Goal: Connect with others: Connect with other users

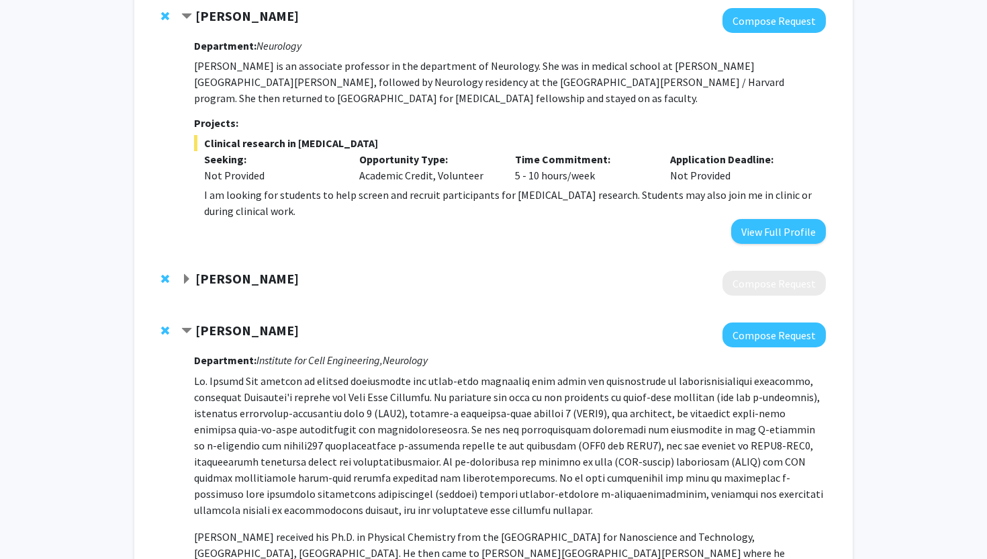
scroll to position [2546, 0]
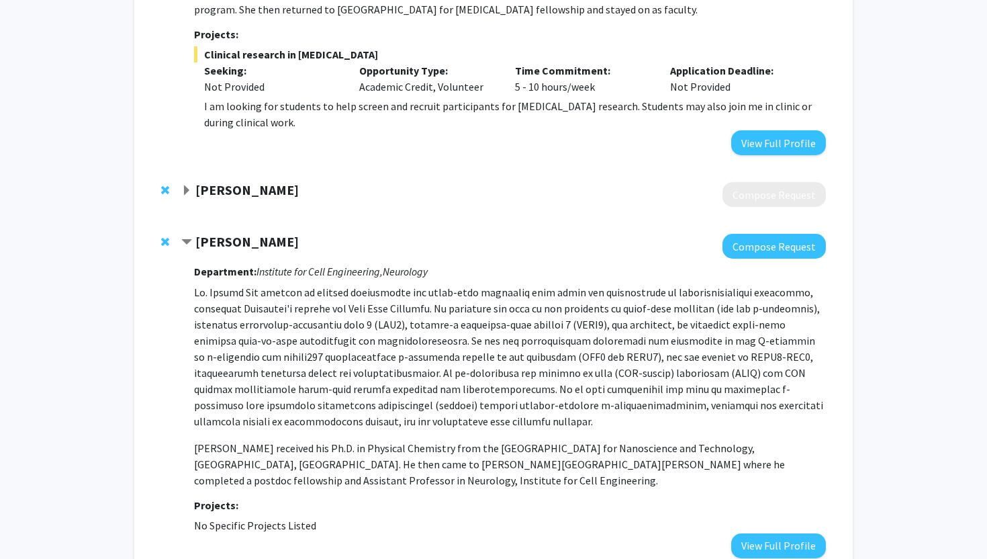
click at [182, 237] on span "Contract Xiaobo Mao Bookmark" at bounding box center [186, 242] width 11 height 11
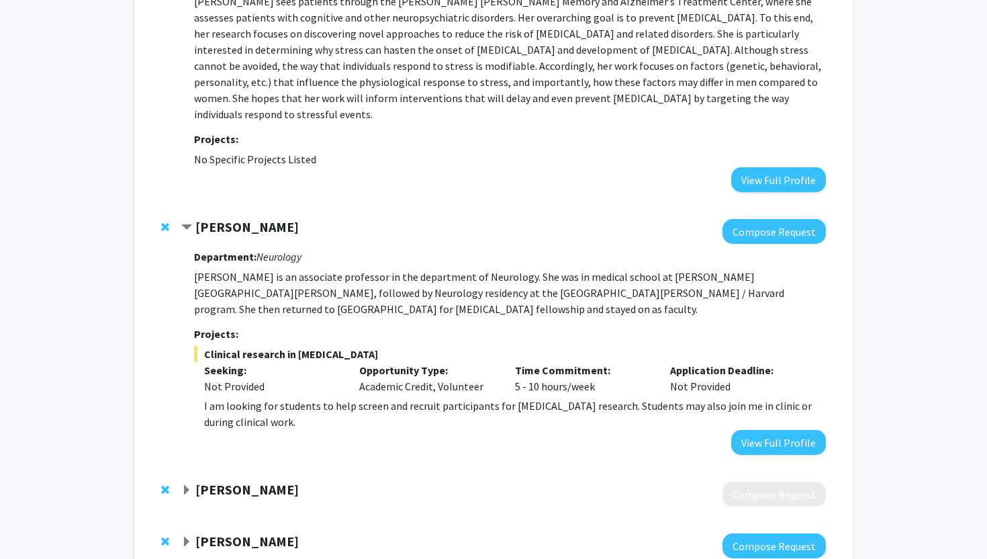
click at [182, 222] on span "Contract Emily Johnson Bookmark" at bounding box center [186, 227] width 11 height 11
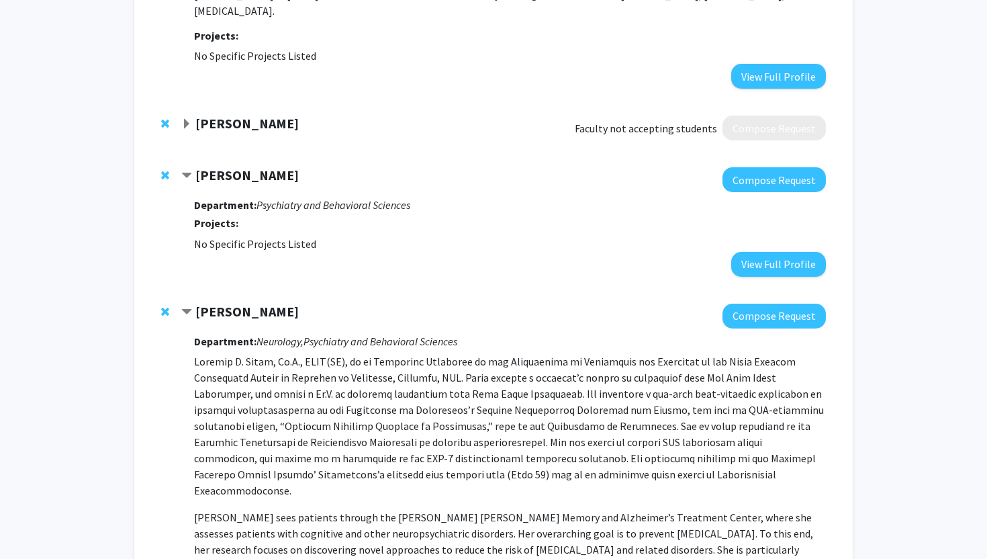
scroll to position [1607, 0]
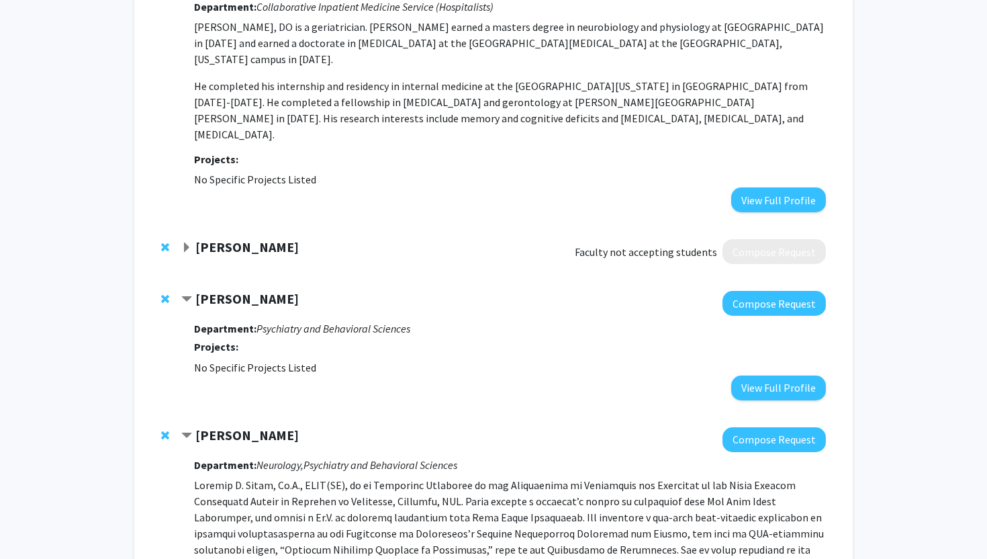
click at [187, 430] on span "Contract Cynthia Munro Bookmark" at bounding box center [186, 435] width 11 height 11
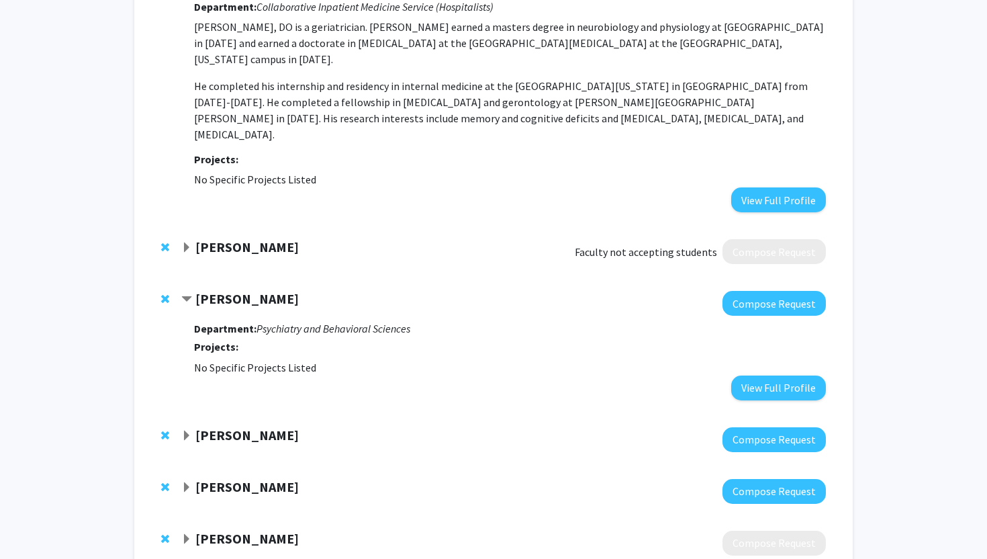
click at [187, 294] on span "Contract Atsushi Kamiya Bookmark" at bounding box center [186, 299] width 11 height 11
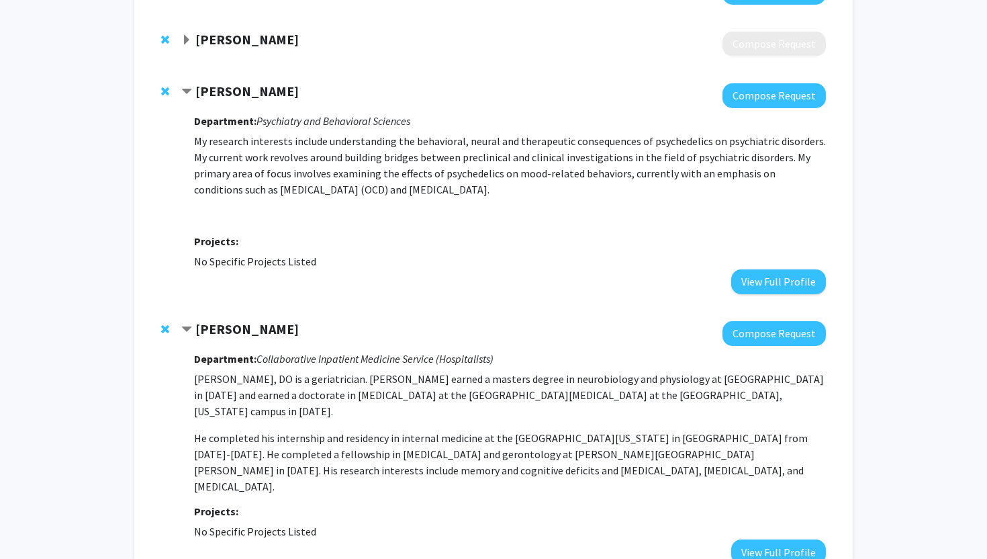
scroll to position [1182, 0]
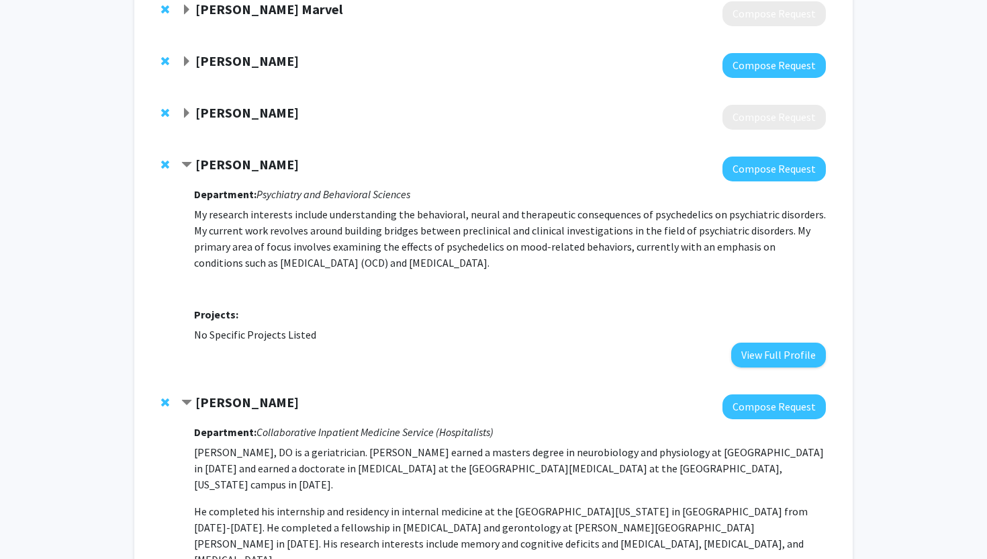
click at [190, 397] on span "Contract Antonio Graham Bookmark" at bounding box center [186, 402] width 11 height 11
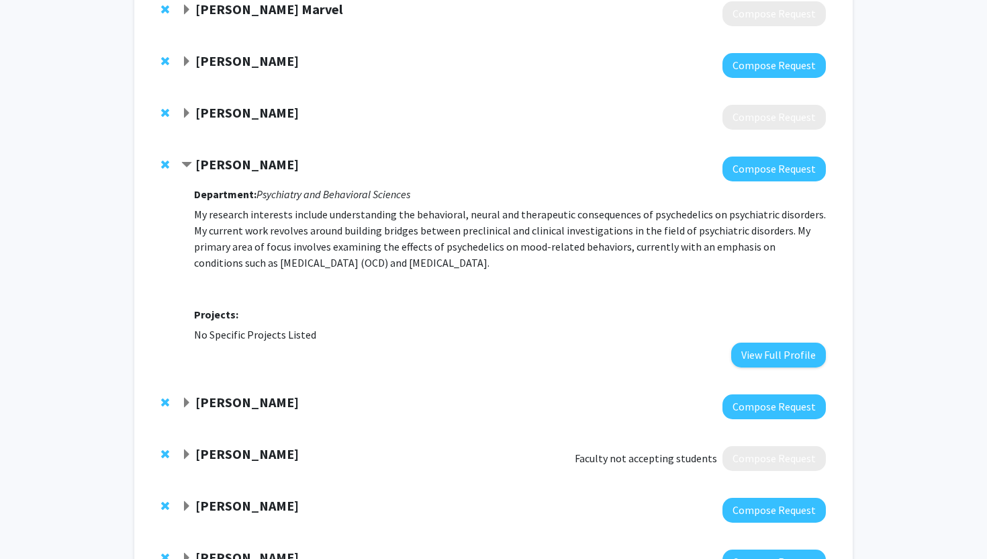
click at [204, 156] on strong "[PERSON_NAME]" at bounding box center [246, 164] width 103 height 17
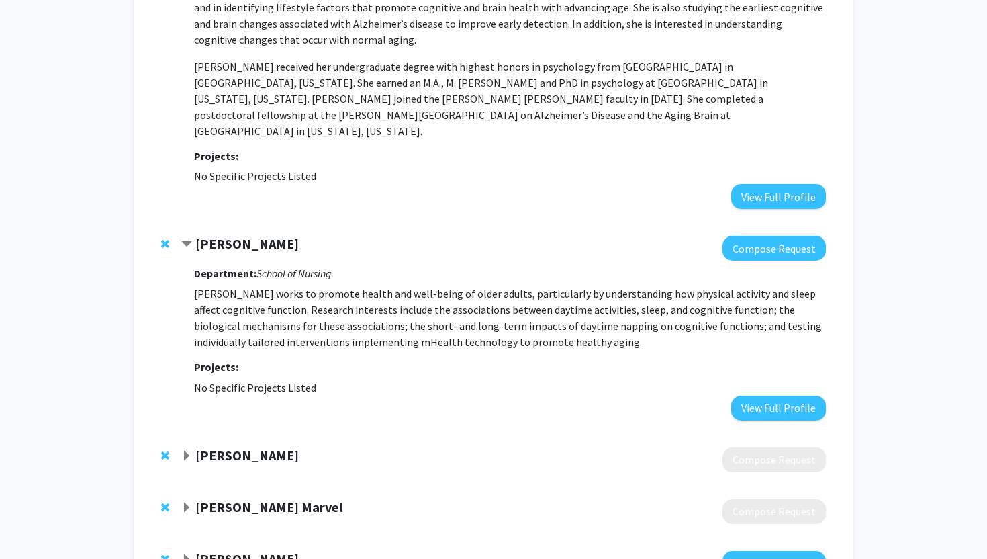
click at [216, 235] on strong "[PERSON_NAME]" at bounding box center [246, 243] width 103 height 17
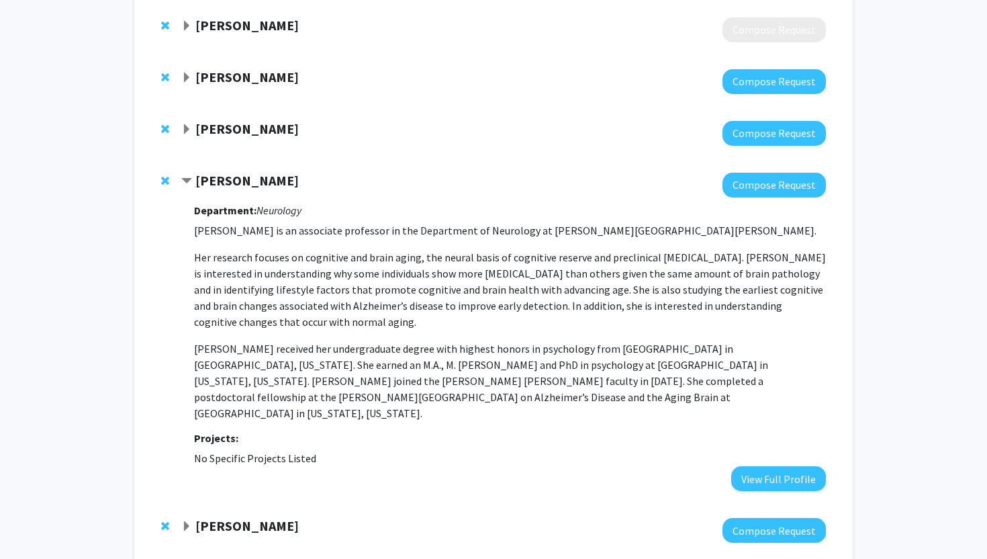
click at [219, 183] on strong "[PERSON_NAME]" at bounding box center [246, 180] width 103 height 17
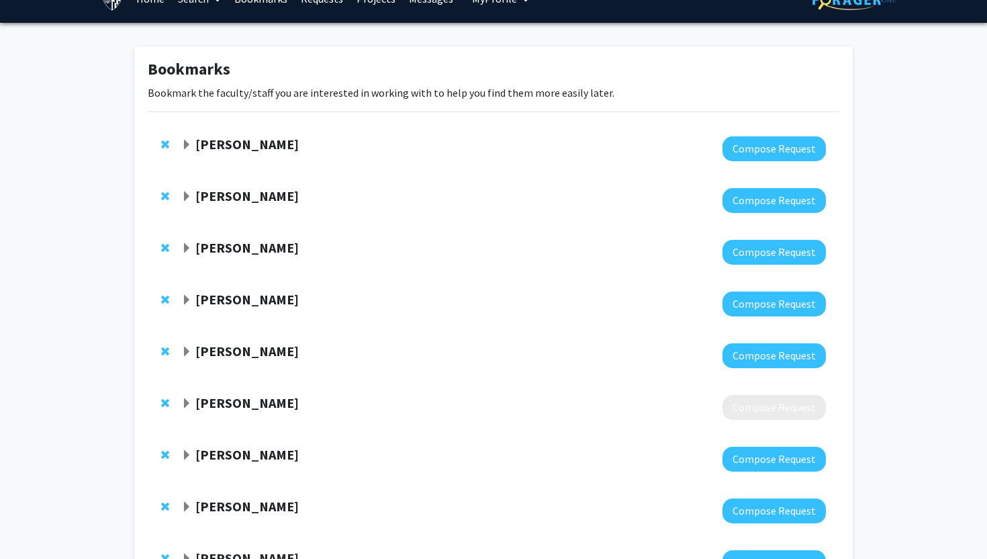
scroll to position [0, 0]
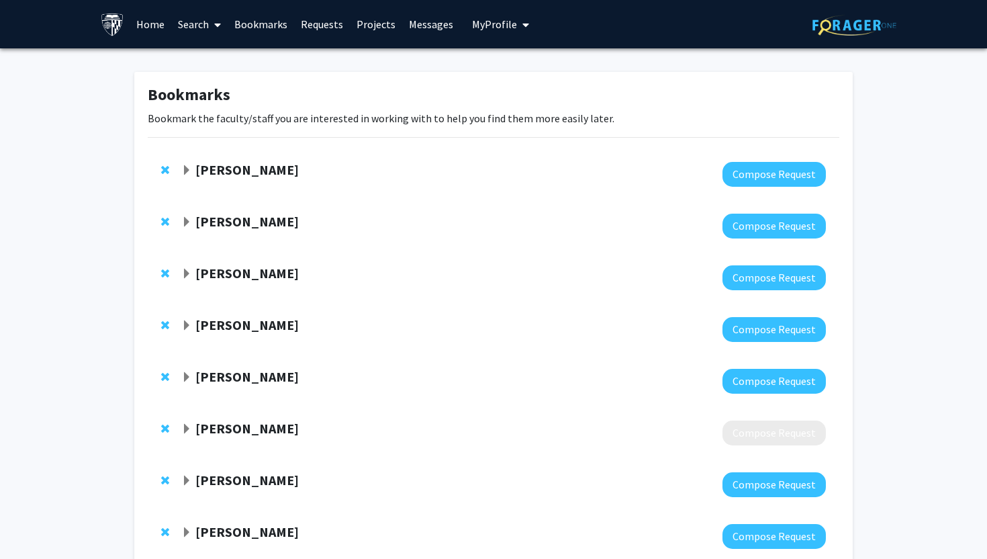
click at [228, 218] on strong "[PERSON_NAME]" at bounding box center [246, 221] width 103 height 17
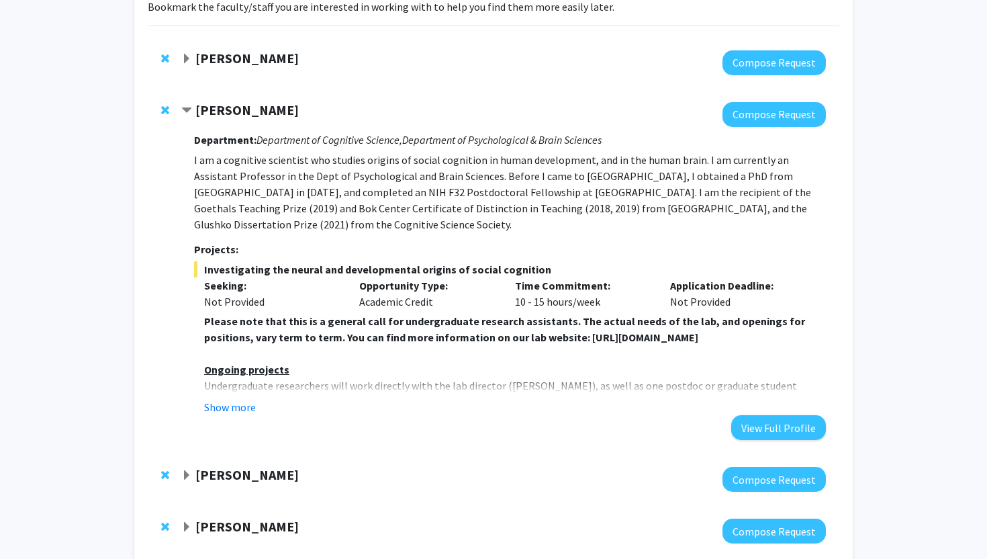
scroll to position [122, 0]
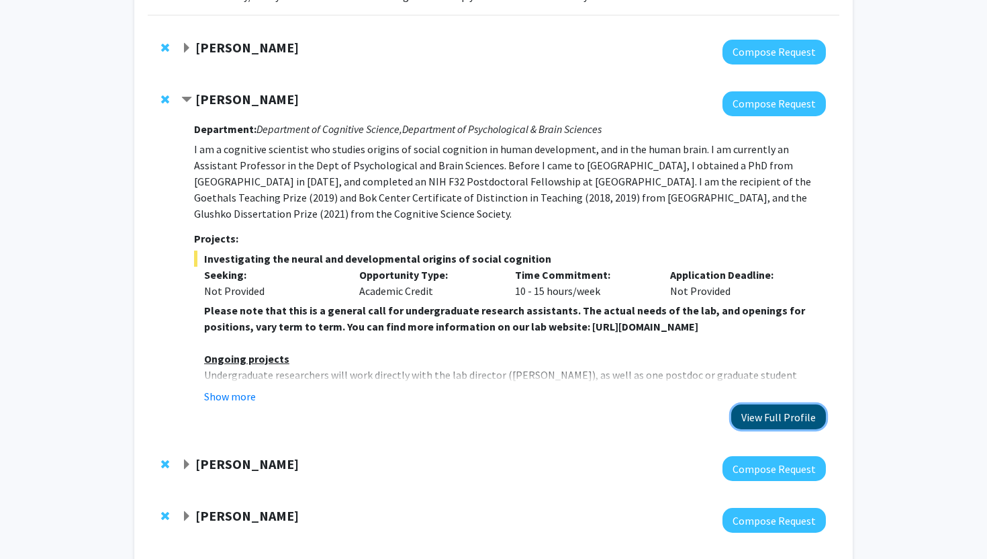
click at [775, 404] on button "View Full Profile" at bounding box center [778, 416] width 95 height 25
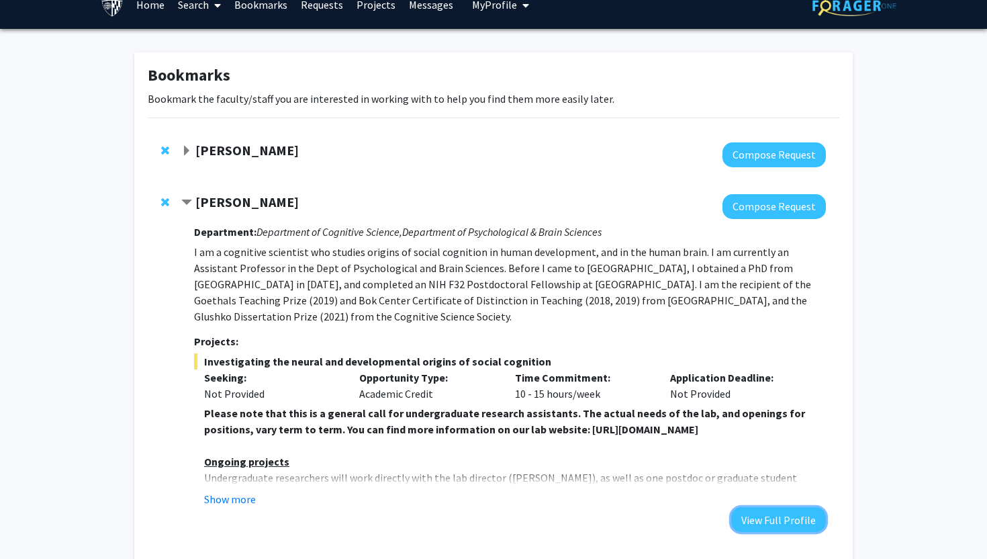
scroll to position [0, 0]
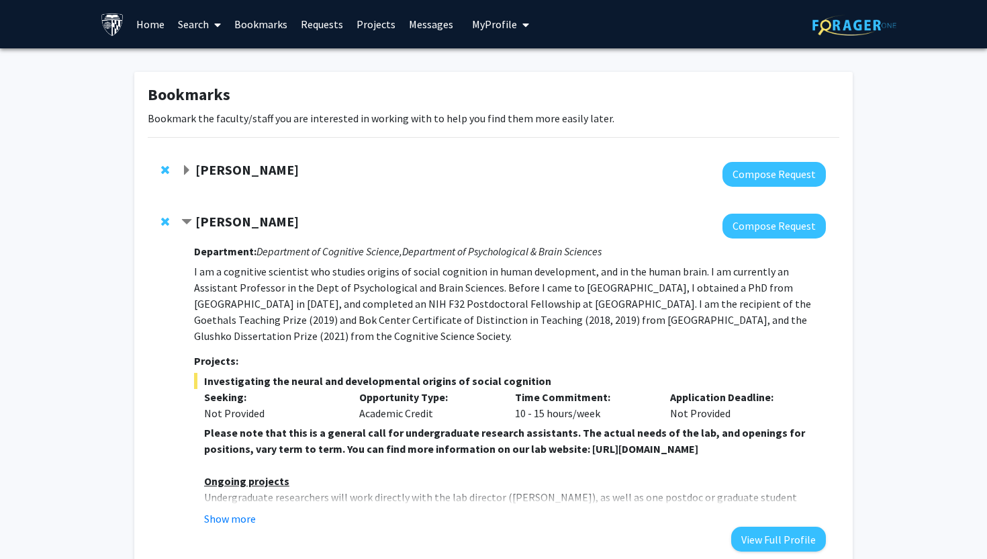
click at [191, 229] on div "[PERSON_NAME]" at bounding box center [326, 221] width 290 height 17
click at [185, 224] on span "Contract Shari Liu Bookmark" at bounding box center [186, 222] width 11 height 11
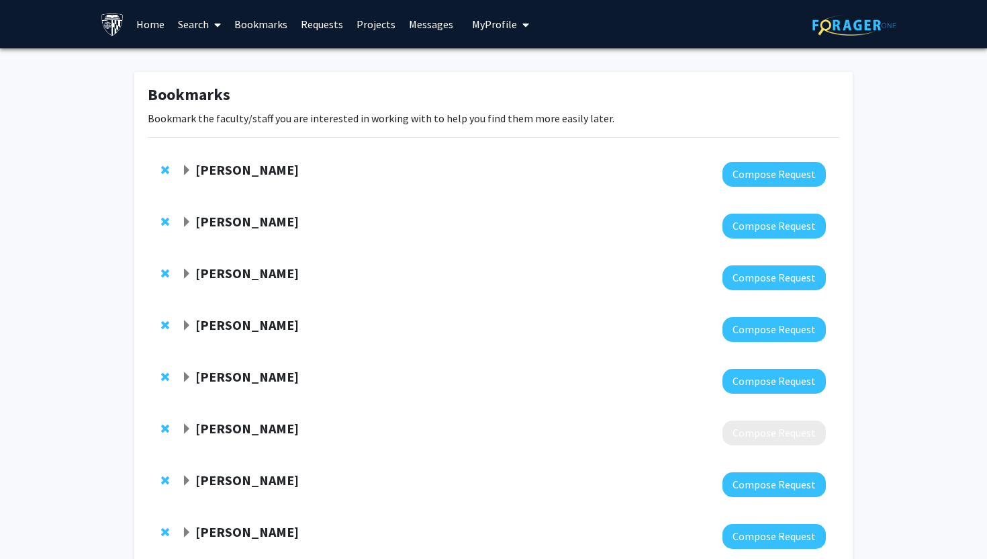
click at [183, 175] on span "Expand Ben Van Durme Bookmark" at bounding box center [186, 170] width 11 height 11
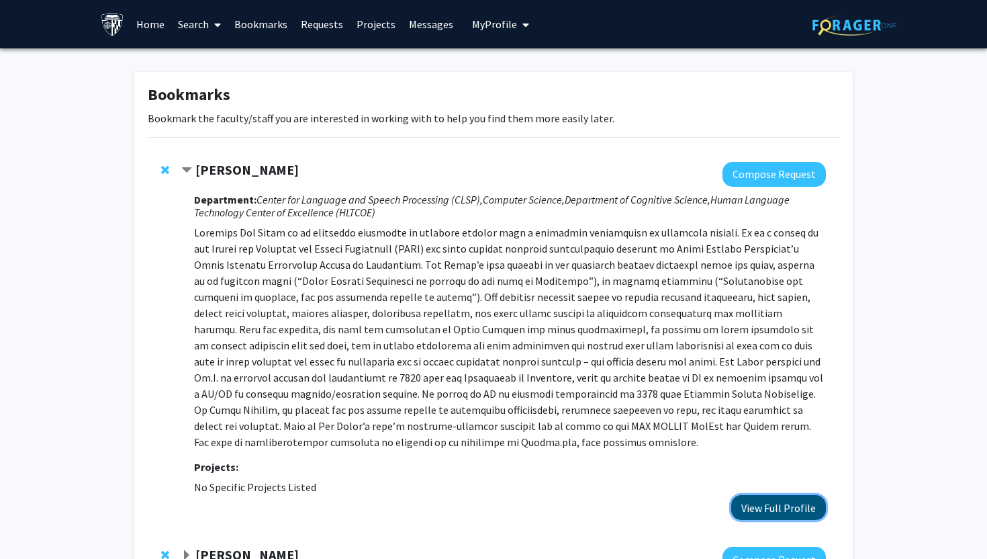
click at [781, 498] on button "View Full Profile" at bounding box center [778, 507] width 95 height 25
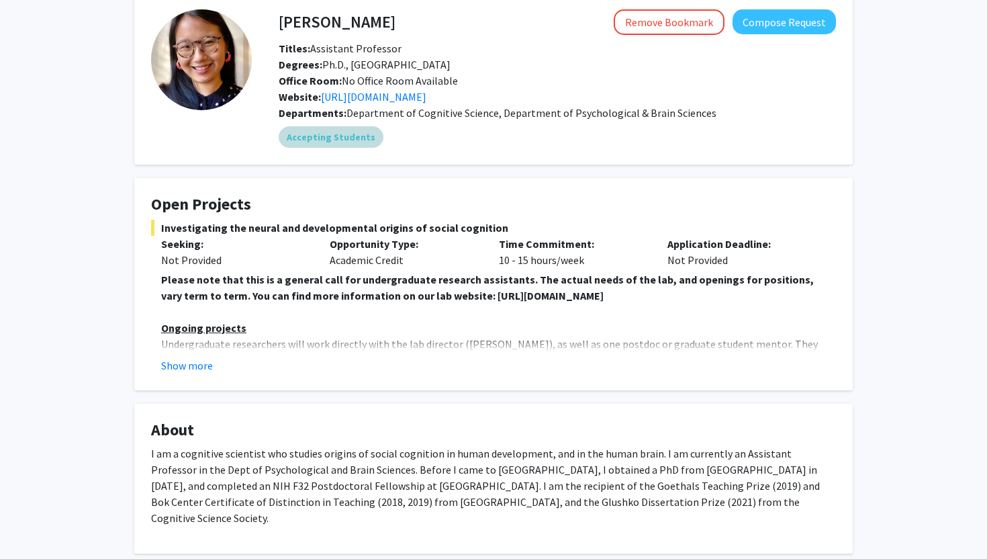
scroll to position [54, 0]
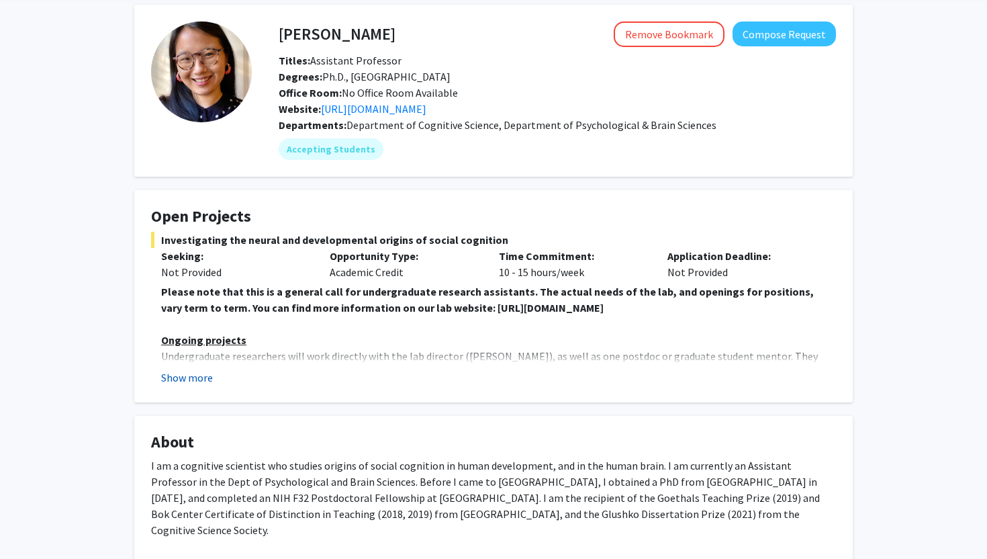
click at [199, 382] on button "Show more" at bounding box center [187, 377] width 52 height 16
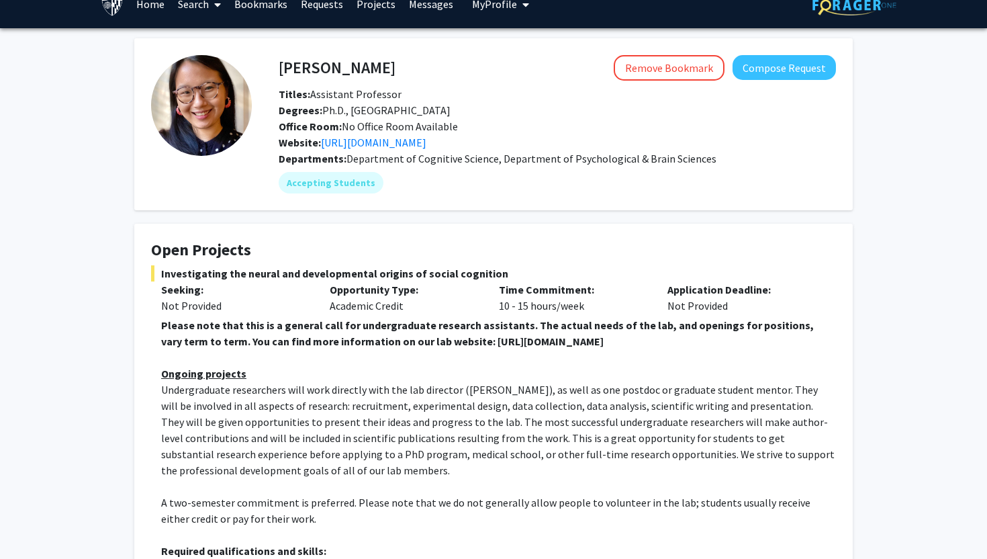
scroll to position [24, 0]
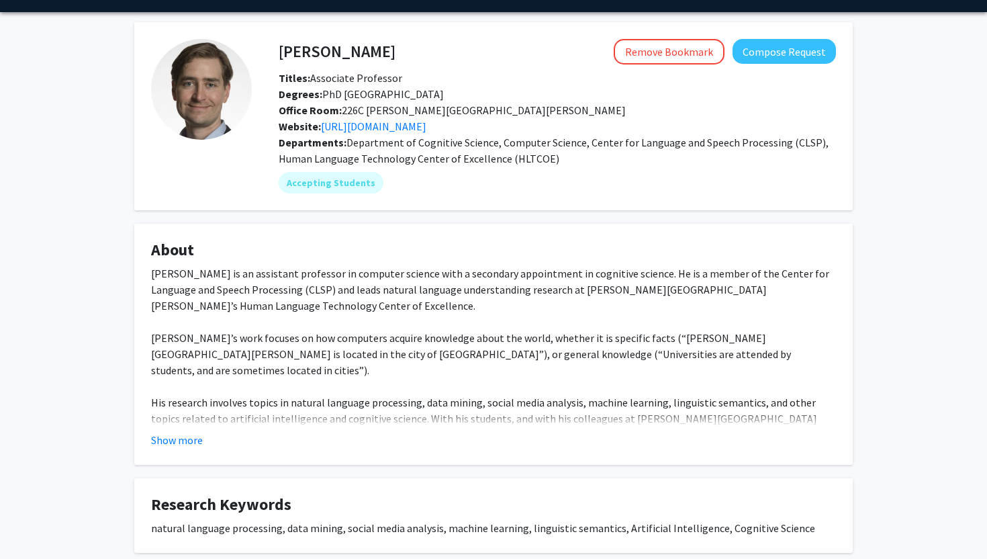
scroll to position [37, 0]
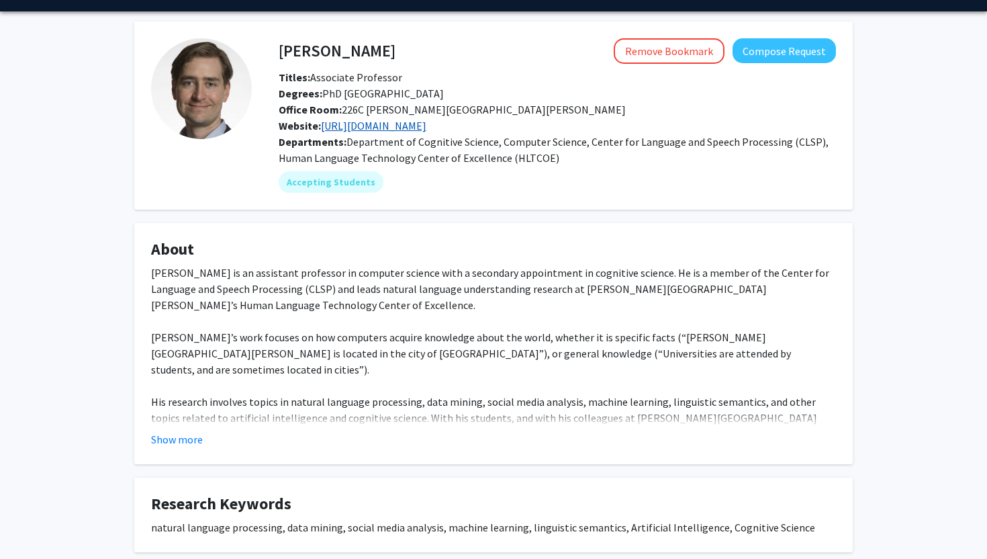
click at [426, 126] on link "https://www.cs.jhu.edu/~vandurme/" at bounding box center [373, 125] width 105 height 13
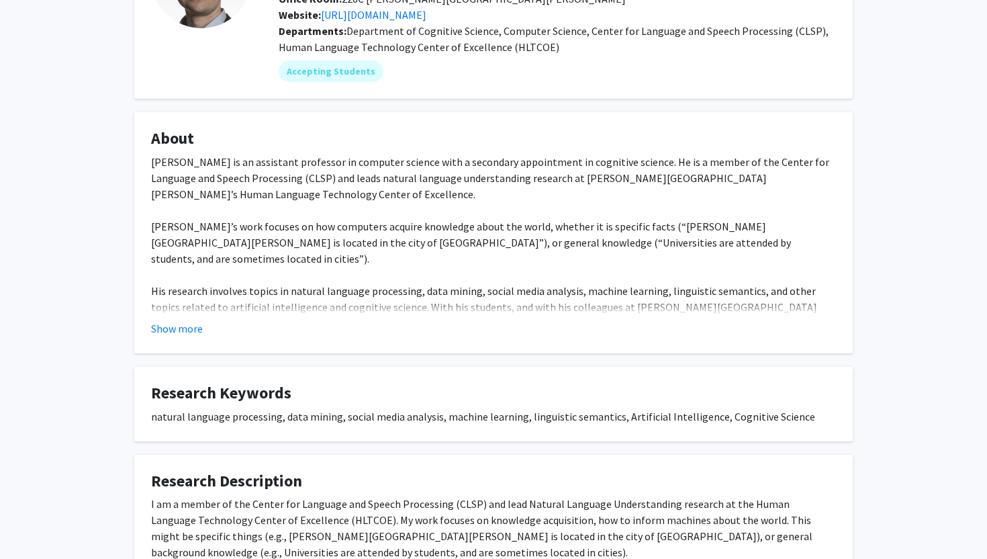
scroll to position [196, 0]
